Goal: Navigation & Orientation: Find specific page/section

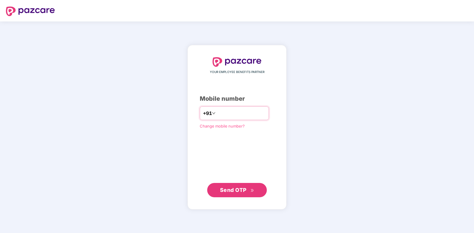
click at [228, 116] on input "number" at bounding box center [241, 114] width 49 height 10
type input "**********"
click at [260, 192] on button "Send OTP" at bounding box center [237, 190] width 60 height 14
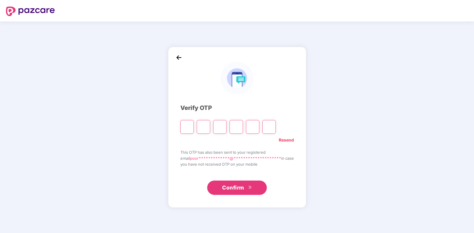
type input "*"
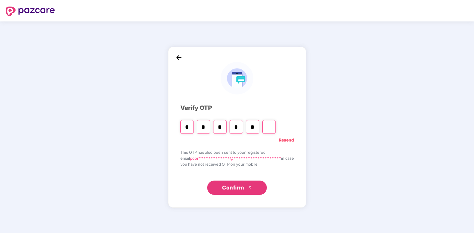
type input "*"
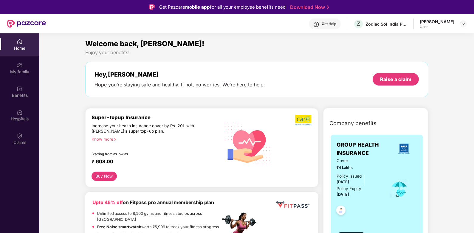
scroll to position [30, 0]
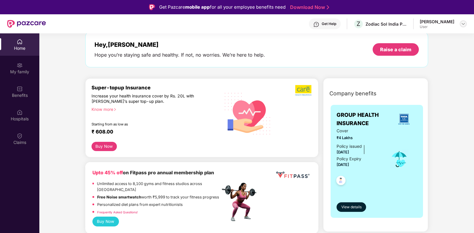
click at [462, 24] on img at bounding box center [463, 23] width 5 height 5
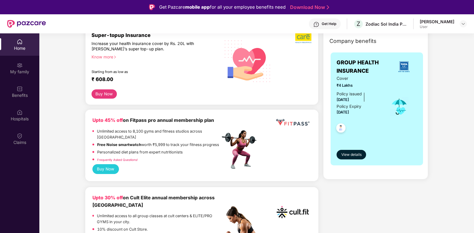
scroll to position [0, 0]
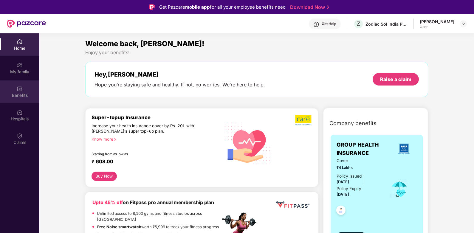
click at [24, 92] on div "Benefits" at bounding box center [19, 92] width 39 height 22
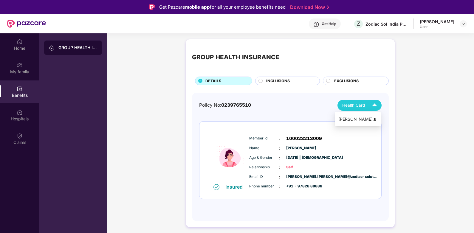
click at [367, 121] on div "[PERSON_NAME]" at bounding box center [358, 119] width 39 height 7
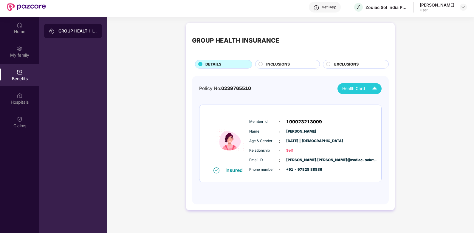
scroll to position [33, 0]
